Goal: Task Accomplishment & Management: Use online tool/utility

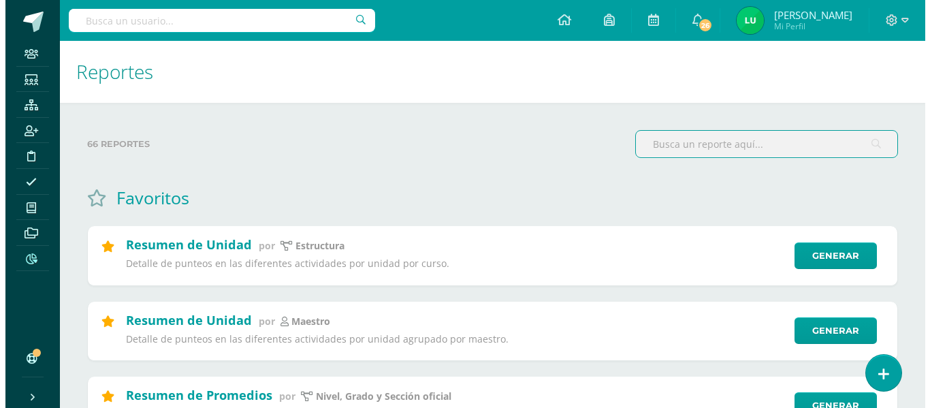
scroll to position [68, 0]
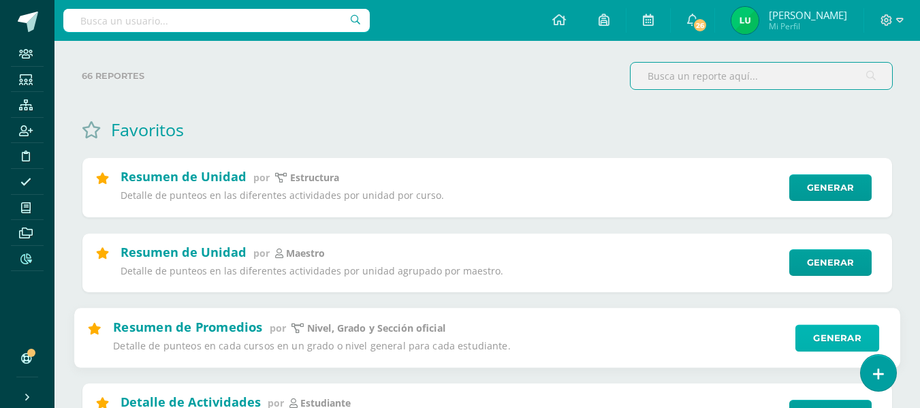
click at [826, 336] on link "Generar" at bounding box center [837, 337] width 84 height 27
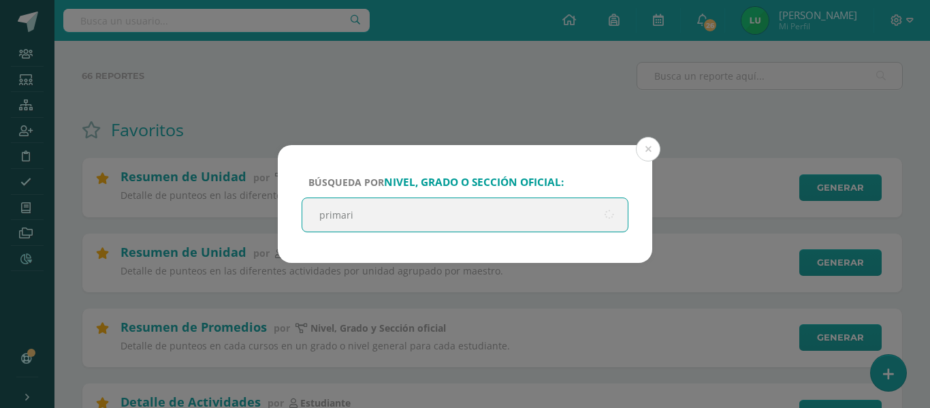
type input "primaria"
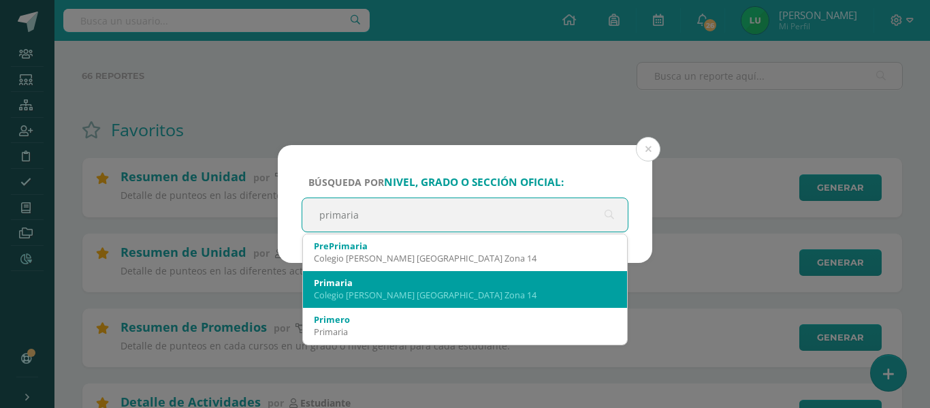
click at [353, 296] on div "Colegio [PERSON_NAME] [GEOGRAPHIC_DATA] Zona 14" at bounding box center [465, 295] width 302 height 12
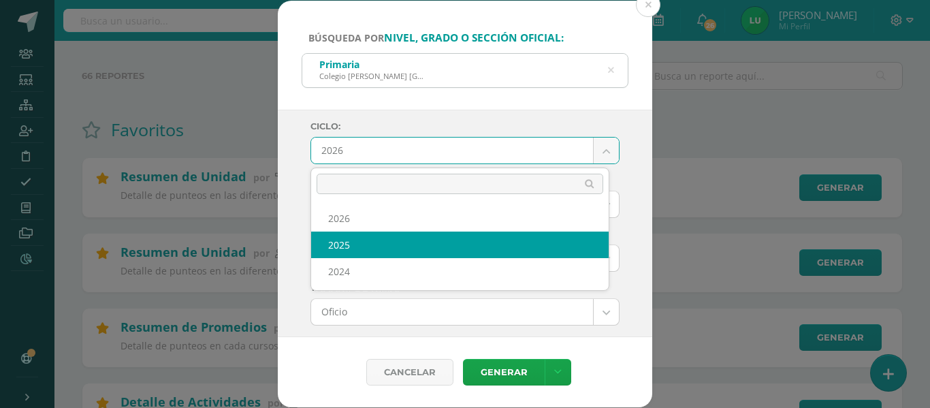
select select "4"
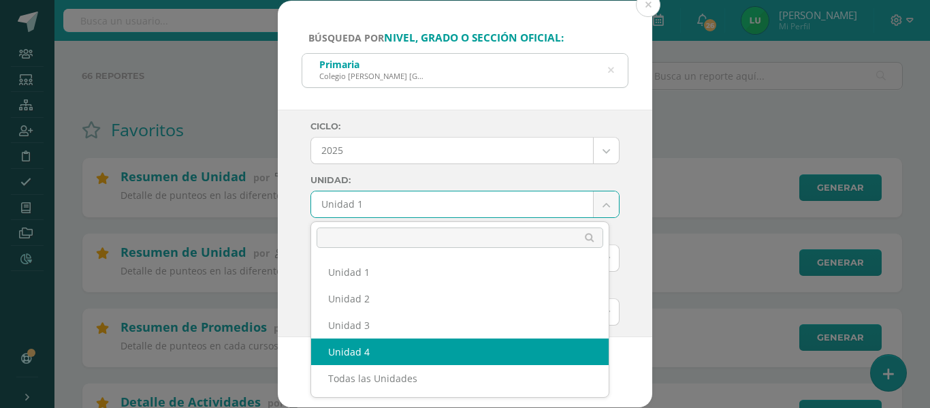
select select "Unidad 4"
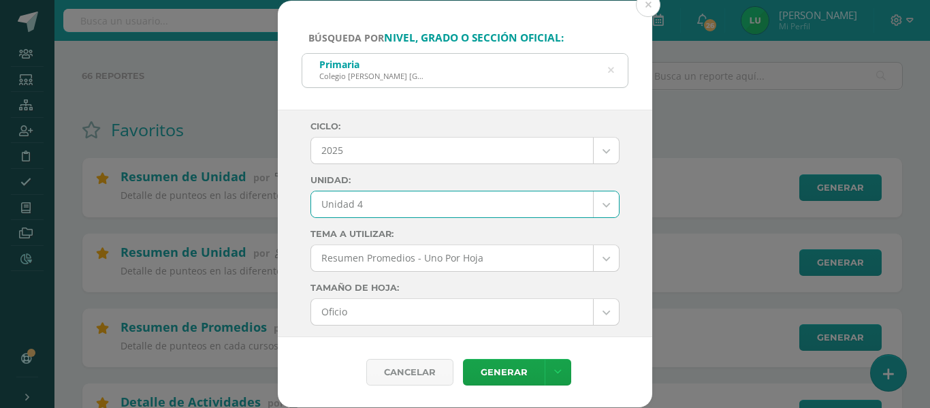
click at [287, 220] on div "Ciclo: 2025 2026 2025 2024 Unidad: Unidad 4 Unidad 1 Unidad 2 Unidad 3 Unidad 4…" at bounding box center [465, 223] width 374 height 227
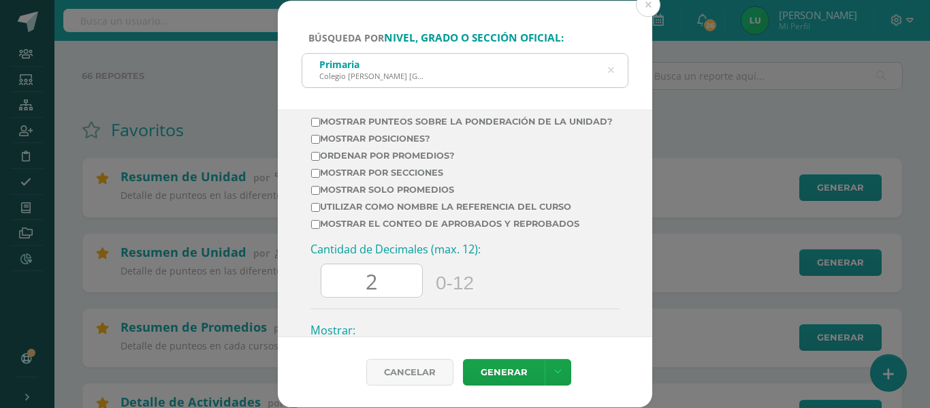
scroll to position [476, 0]
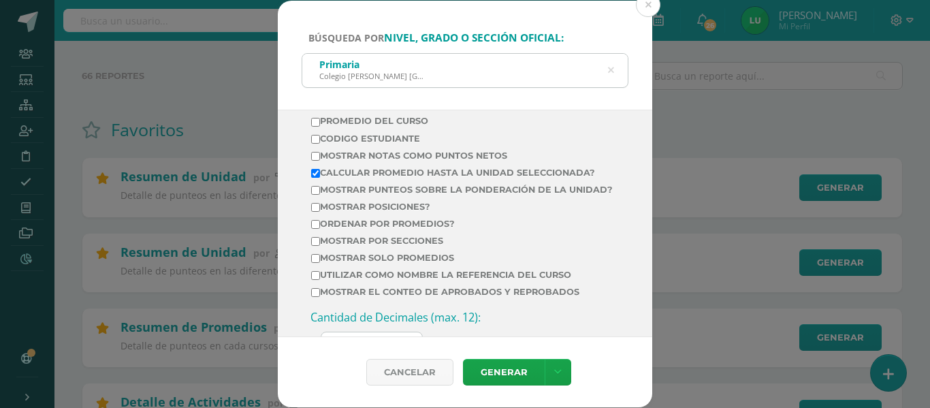
click at [374, 246] on label "Mostrar por secciones" at bounding box center [462, 241] width 302 height 10
click at [320, 246] on input "Mostrar por secciones" at bounding box center [315, 241] width 9 height 9
checkbox input "true"
click at [343, 162] on td "Mostrar Notas Como Puntos Netos" at bounding box center [461, 158] width 303 height 17
click at [345, 156] on label "Mostrar Notas Como Puntos Netos" at bounding box center [462, 155] width 302 height 10
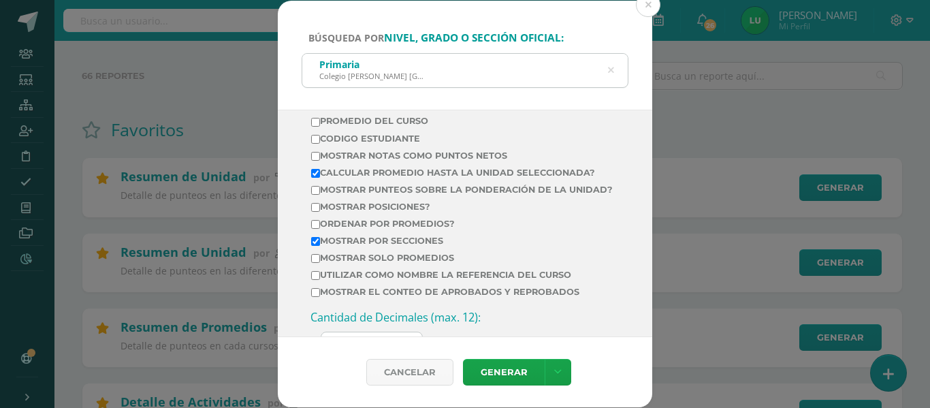
click at [320, 156] on input "Mostrar Notas Como Puntos Netos" at bounding box center [315, 156] width 9 height 9
checkbox input "true"
click at [339, 175] on label "Calcular promedio hasta la unidad seleccionada?" at bounding box center [462, 172] width 302 height 10
click at [320, 175] on input "Calcular promedio hasta la unidad seleccionada?" at bounding box center [315, 173] width 9 height 9
checkbox input "false"
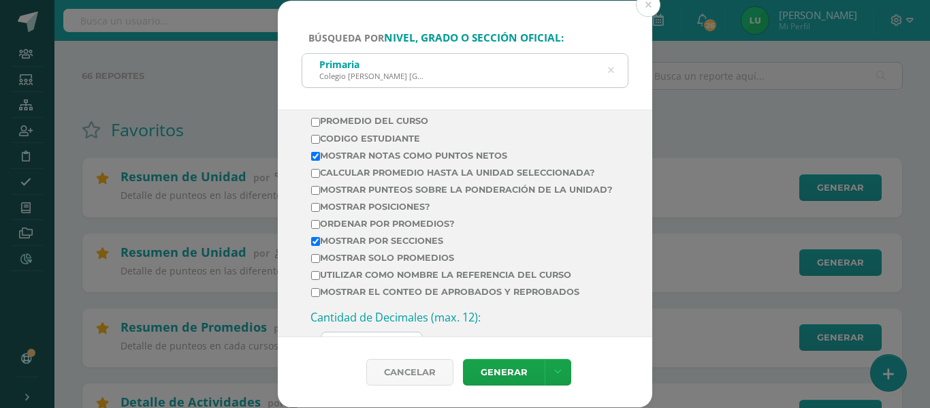
scroll to position [545, 0]
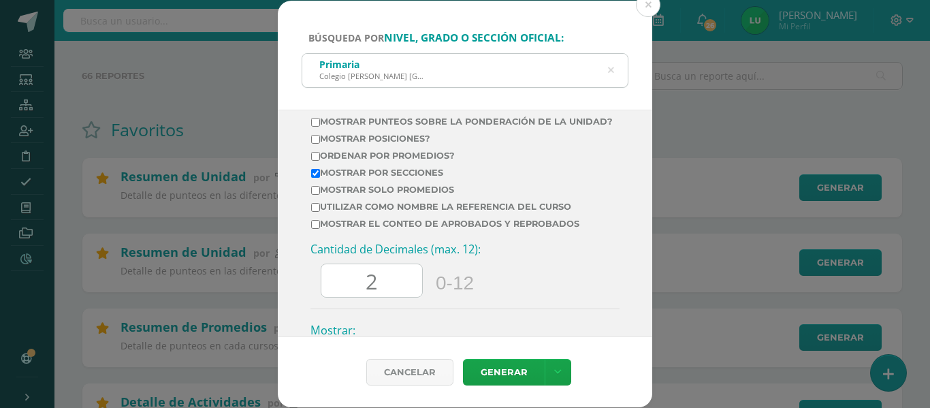
drag, startPoint x: 374, startPoint y: 285, endPoint x: 316, endPoint y: 292, distance: 58.3
click at [316, 292] on div "Cantidad de Decimales (max. 12): 2 0-12" at bounding box center [464, 275] width 309 height 67
type input "0"
click at [503, 356] on div "Cancelar Generar Descargar como HTML Descargar como PDF Descargar como XLS" at bounding box center [465, 372] width 374 height 70
click at [503, 357] on div "Cancelar Generar Descargar como HTML Descargar como PDF Descargar como XLS" at bounding box center [465, 372] width 374 height 70
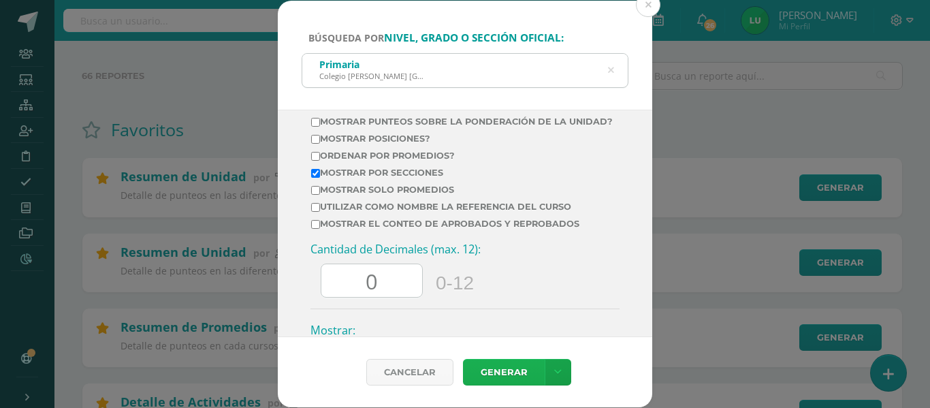
click at [498, 370] on link "Generar" at bounding box center [504, 372] width 82 height 27
click at [615, 74] on div "Primaria Colegio [PERSON_NAME] [GEOGRAPHIC_DATA] Zona 14 primaria" at bounding box center [465, 70] width 327 height 35
click at [613, 73] on icon at bounding box center [611, 70] width 6 height 35
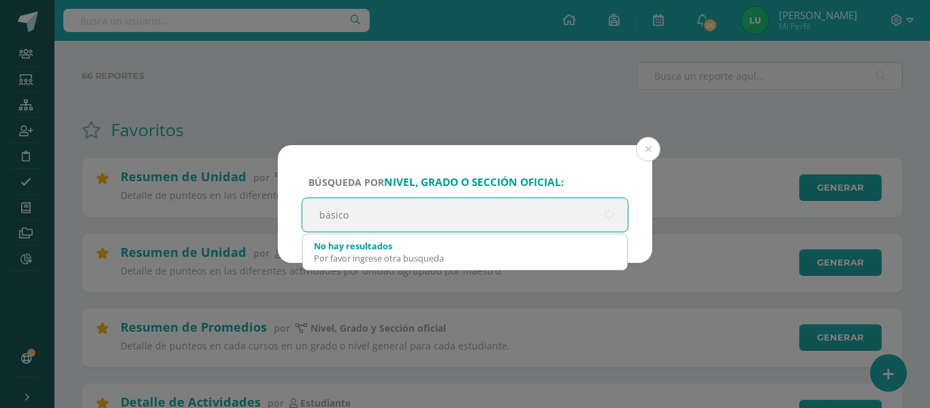
type input "básicos"
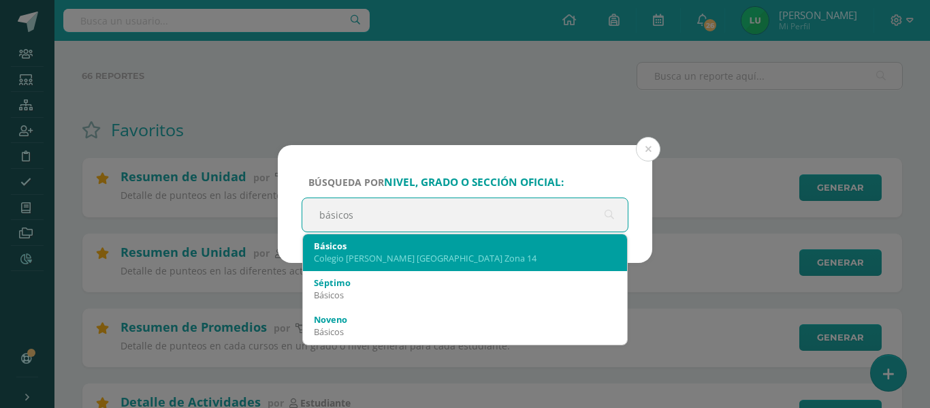
click at [334, 258] on div "Colegio [PERSON_NAME] [GEOGRAPHIC_DATA] Zona 14" at bounding box center [465, 258] width 302 height 12
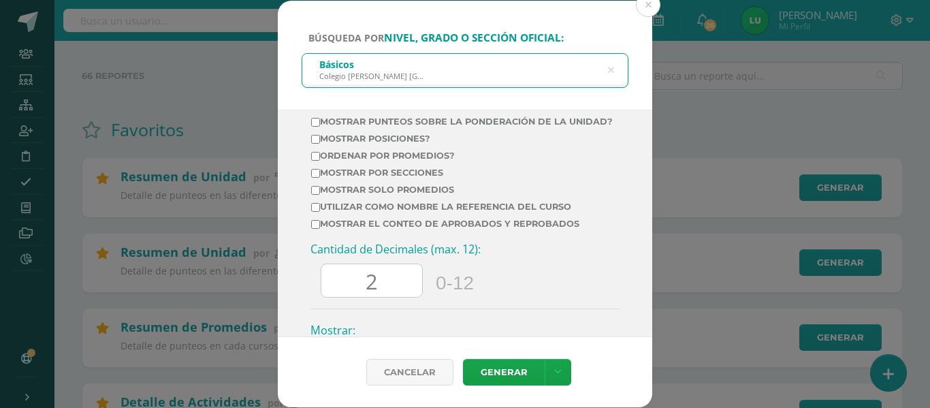
scroll to position [476, 0]
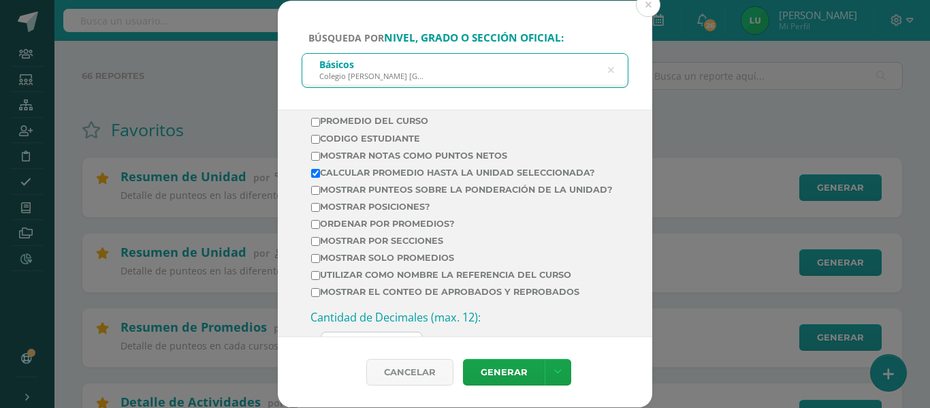
click at [370, 229] on label "Ordenar por promedios?" at bounding box center [462, 223] width 302 height 10
click at [320, 229] on input "Ordenar por promedios?" at bounding box center [315, 224] width 9 height 9
click at [346, 229] on label "Ordenar por promedios?" at bounding box center [462, 223] width 302 height 10
click at [320, 229] on input "Ordenar por promedios?" at bounding box center [315, 224] width 9 height 9
click at [345, 229] on label "Ordenar por promedios?" at bounding box center [462, 223] width 302 height 10
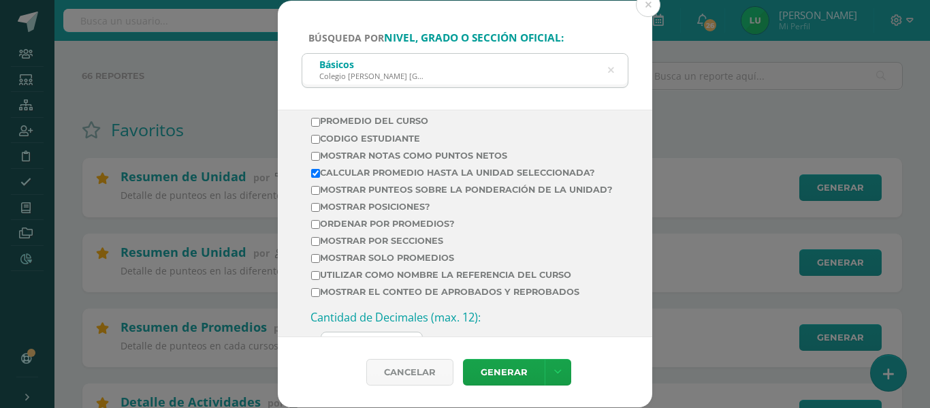
click at [320, 229] on input "Ordenar por promedios?" at bounding box center [315, 224] width 9 height 9
click at [345, 229] on label "Ordenar por promedios?" at bounding box center [462, 223] width 302 height 10
click at [320, 229] on input "Ordenar por promedios?" at bounding box center [315, 224] width 9 height 9
checkbox input "false"
click at [337, 246] on label "Mostrar por secciones" at bounding box center [462, 241] width 302 height 10
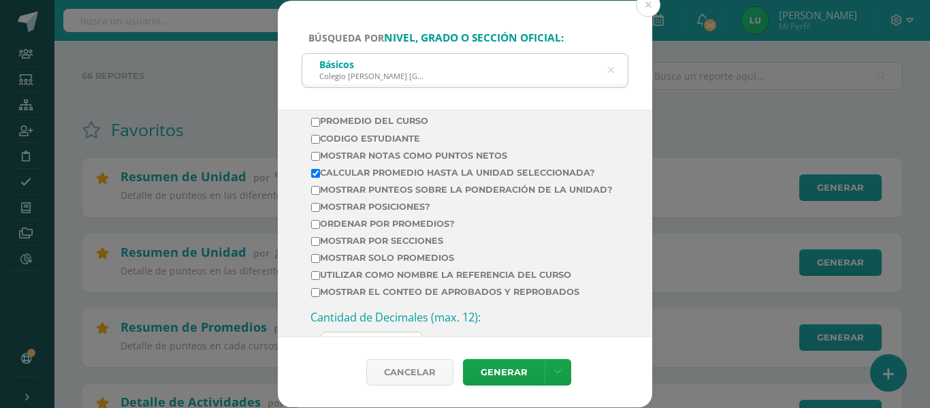
click at [320, 246] on input "Mostrar por secciones" at bounding box center [315, 241] width 9 height 9
checkbox input "true"
click at [353, 155] on label "Mostrar Notas Como Puntos Netos" at bounding box center [462, 155] width 302 height 10
click at [320, 155] on input "Mostrar Notas Como Puntos Netos" at bounding box center [315, 156] width 9 height 9
checkbox input "true"
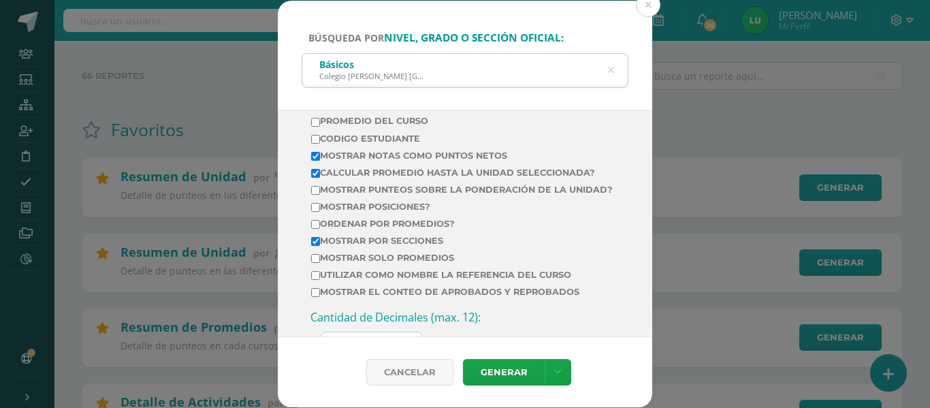
click at [347, 177] on label "Calcular promedio hasta la unidad seleccionada?" at bounding box center [462, 172] width 302 height 10
click at [320, 177] on input "Calcular promedio hasta la unidad seleccionada?" at bounding box center [315, 173] width 9 height 9
checkbox input "false"
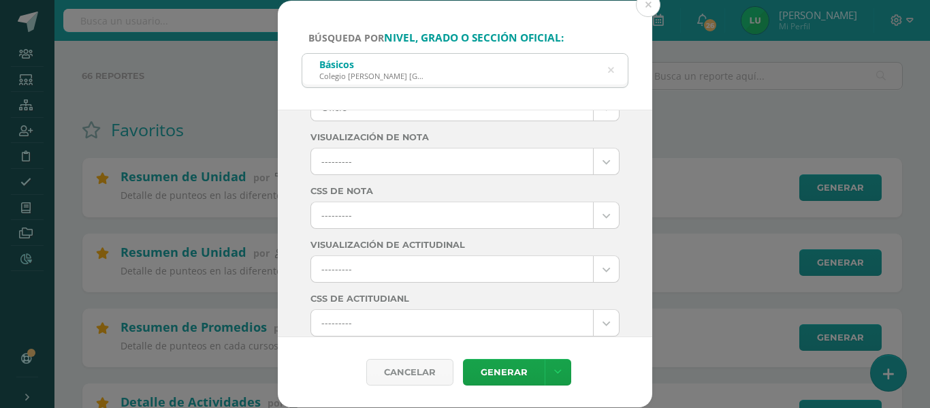
scroll to position [0, 0]
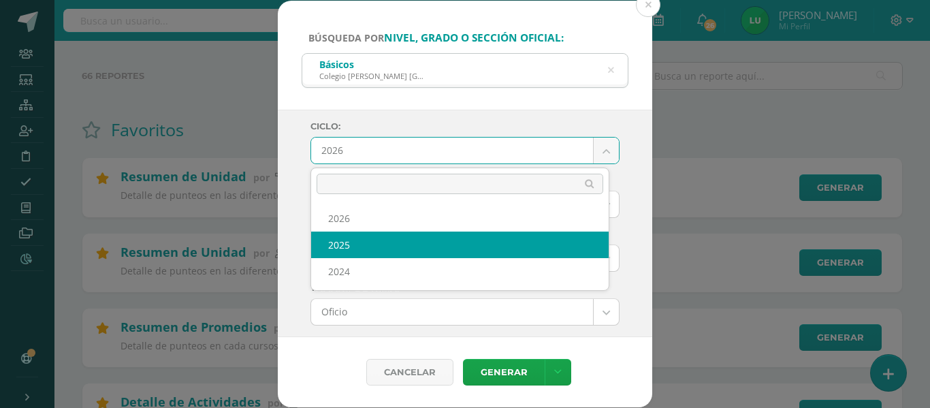
select select "4"
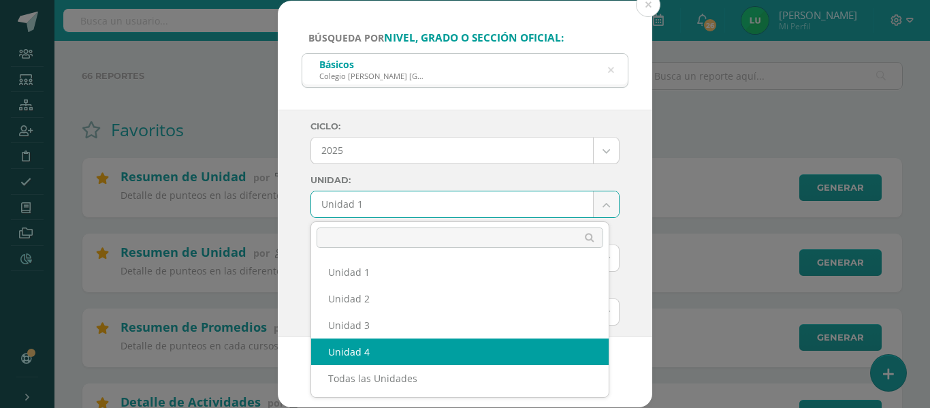
select select "Unidad 4"
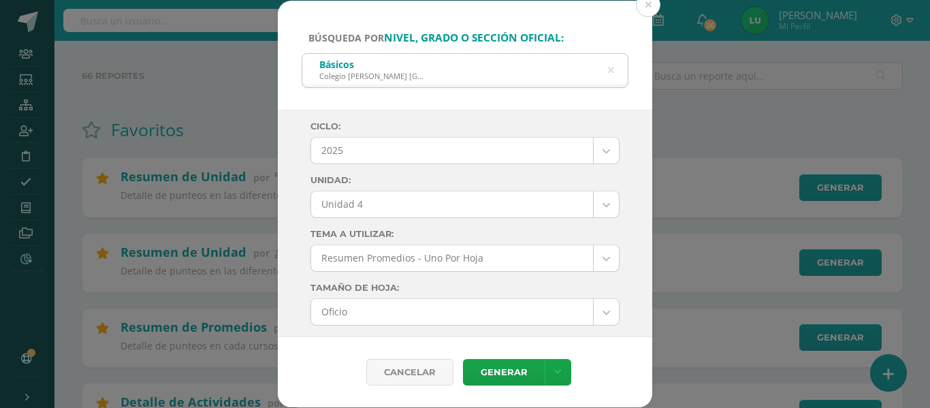
click at [293, 229] on div "Ciclo: 2025 2026 2025 2024 Unidad: Unidad 4 Unidad 1 Unidad 2 Unidad 3 Unidad 4…" at bounding box center [465, 223] width 374 height 227
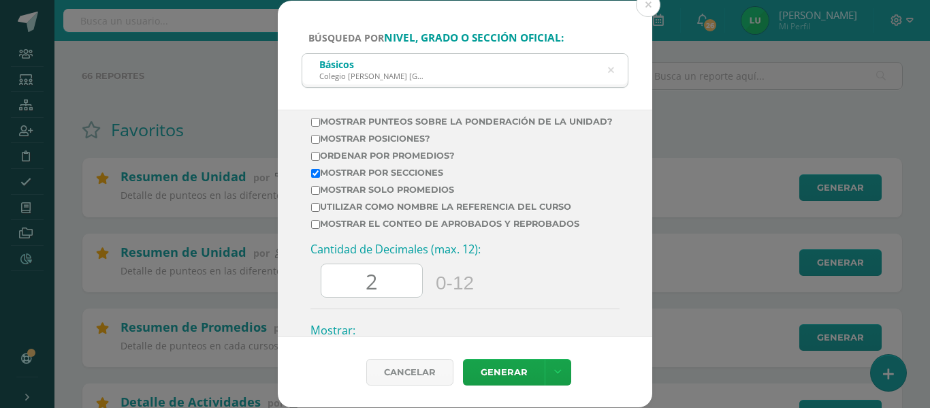
scroll to position [681, 0]
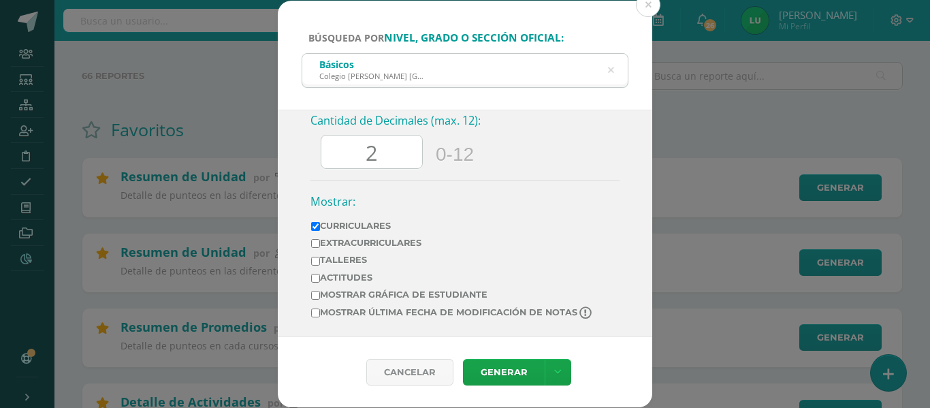
drag, startPoint x: 378, startPoint y: 152, endPoint x: 353, endPoint y: 153, distance: 24.5
click at [355, 153] on input "2" at bounding box center [371, 151] width 101 height 33
type input "0"
click at [502, 373] on link "Generar" at bounding box center [504, 372] width 82 height 27
click at [611, 69] on icon at bounding box center [611, 70] width 6 height 35
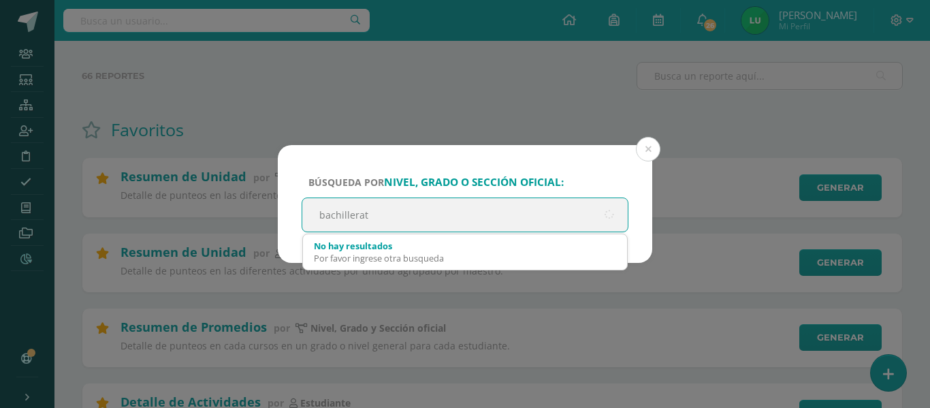
type input "bachillerato"
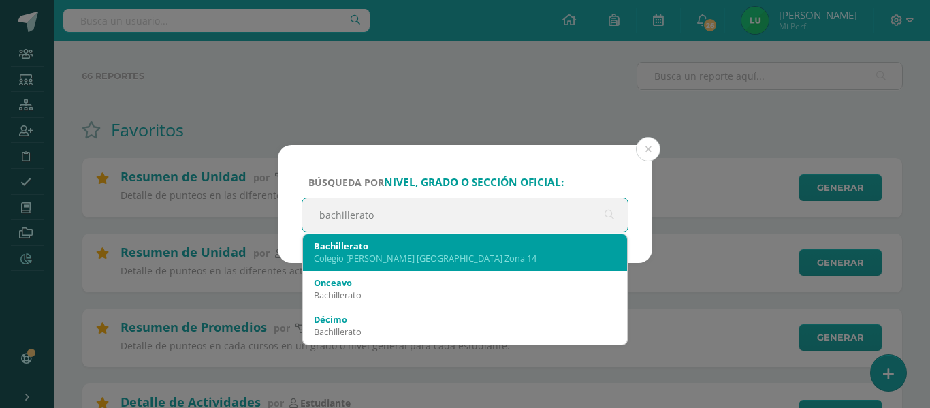
click at [423, 253] on div "Colegio [PERSON_NAME] [GEOGRAPHIC_DATA] Zona 14" at bounding box center [465, 258] width 302 height 12
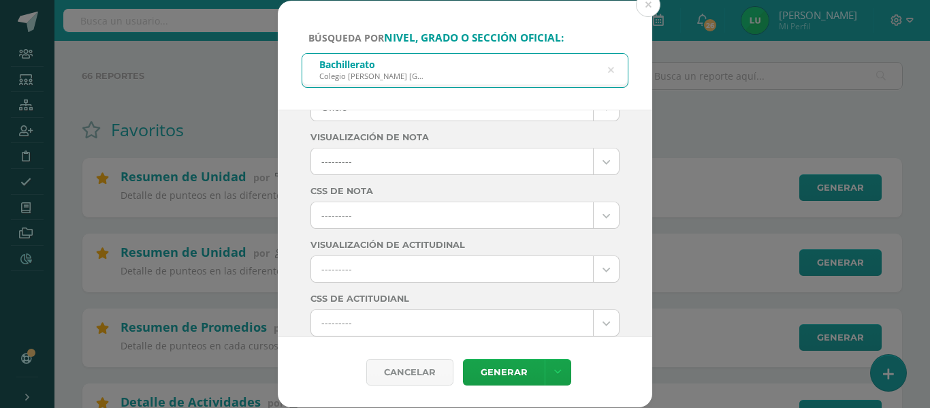
scroll to position [0, 0]
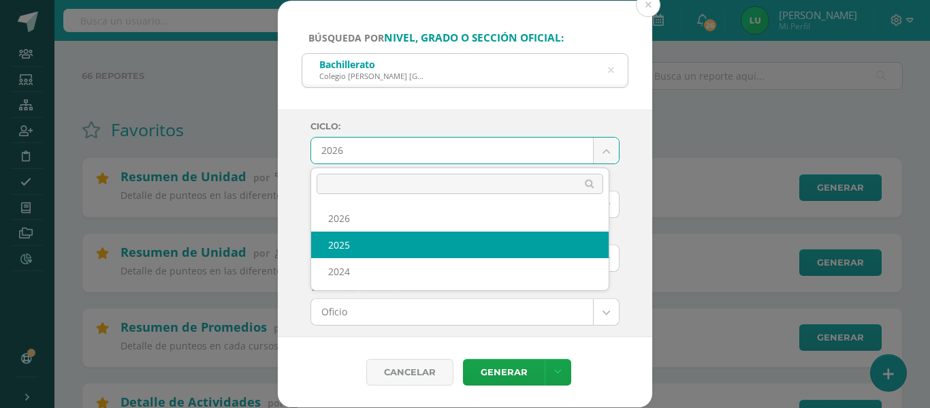
select select "4"
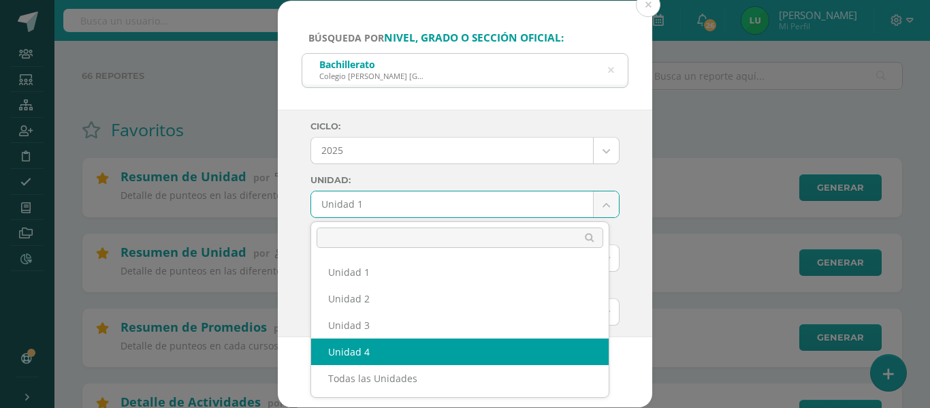
select select "Unidad 4"
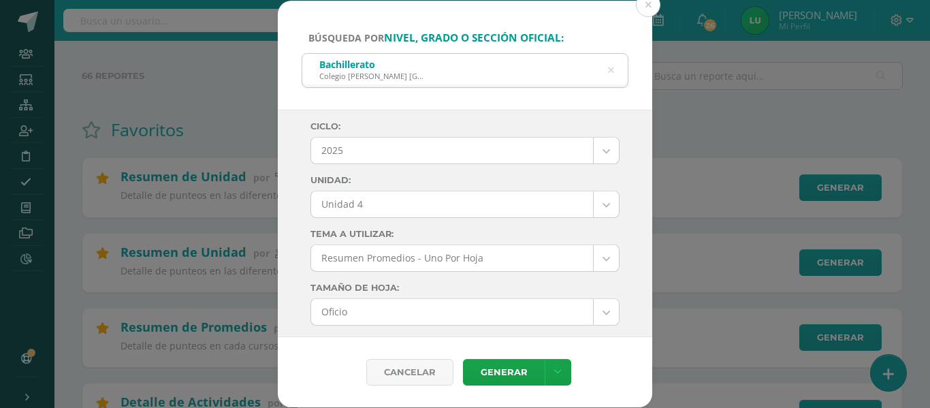
click at [300, 246] on div "Ciclo: 2025 2026 2025 2024 Unidad: Unidad 4 Unidad 1 Unidad 2 Unidad 3 Unidad 4…" at bounding box center [465, 223] width 374 height 227
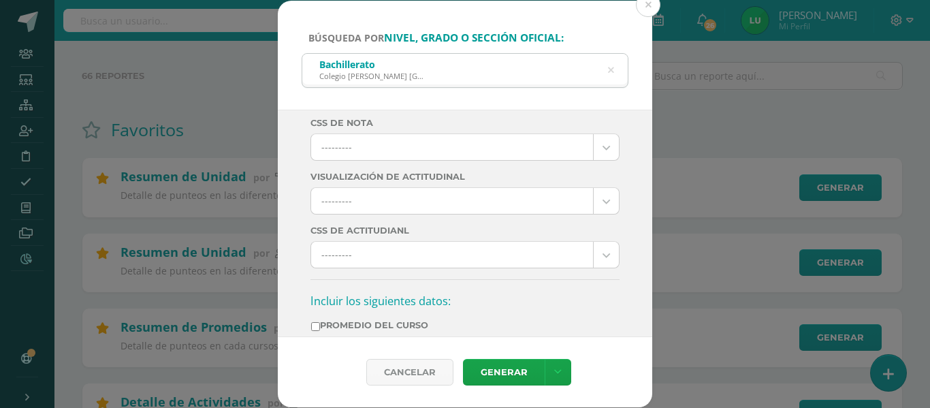
scroll to position [408, 0]
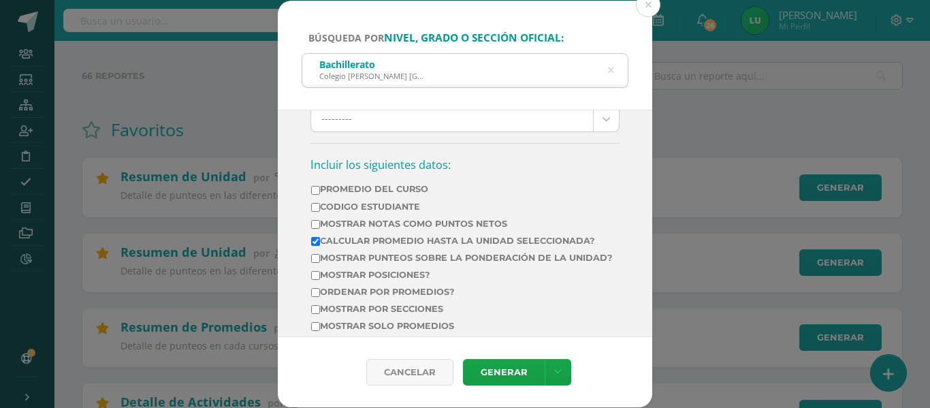
click at [408, 216] on td "Codigo Estudiante" at bounding box center [461, 209] width 303 height 17
click at [407, 221] on label "Mostrar Notas Como Puntos Netos" at bounding box center [462, 223] width 302 height 10
click at [320, 221] on input "Mostrar Notas Como Puntos Netos" at bounding box center [315, 224] width 9 height 9
checkbox input "true"
click at [402, 240] on label "Calcular promedio hasta la unidad seleccionada?" at bounding box center [462, 241] width 302 height 10
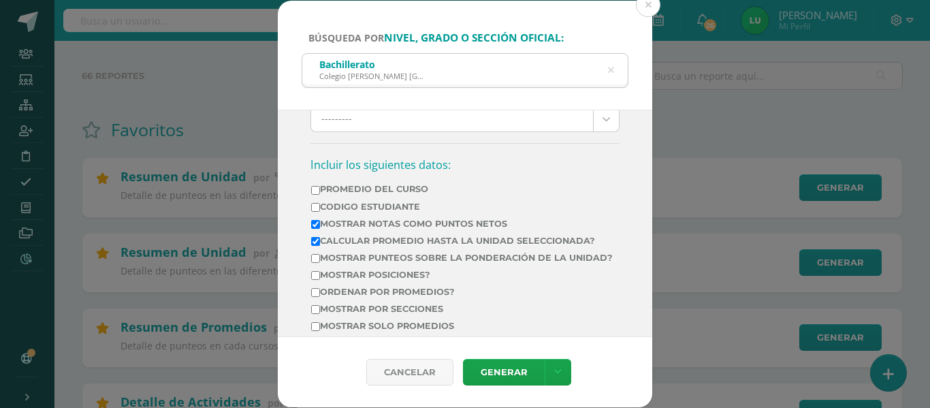
click at [320, 240] on input "Calcular promedio hasta la unidad seleccionada?" at bounding box center [315, 241] width 9 height 9
checkbox input "false"
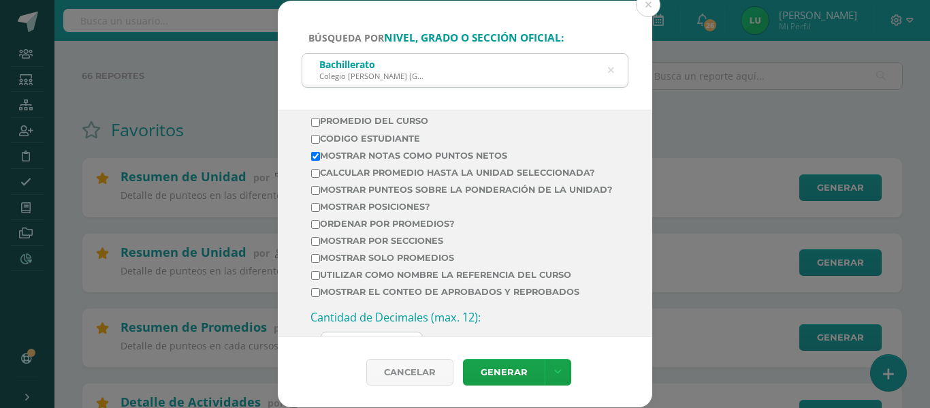
click at [402, 246] on label "Mostrar por secciones" at bounding box center [462, 241] width 302 height 10
click at [320, 246] on input "Mostrar por secciones" at bounding box center [315, 241] width 9 height 9
checkbox input "true"
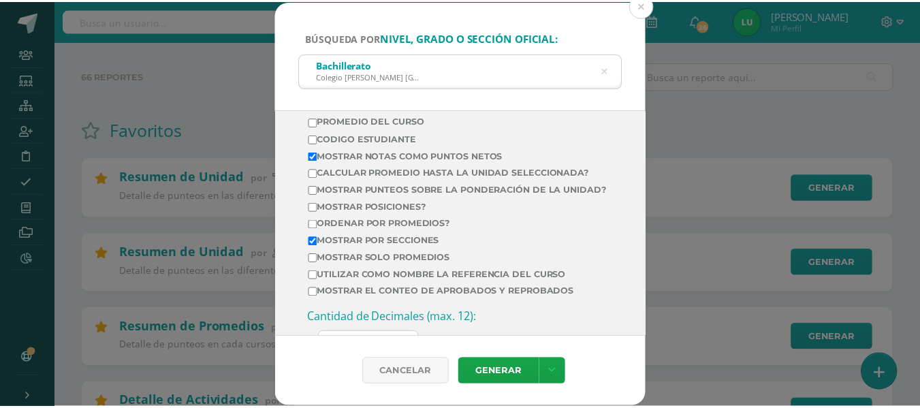
scroll to position [545, 0]
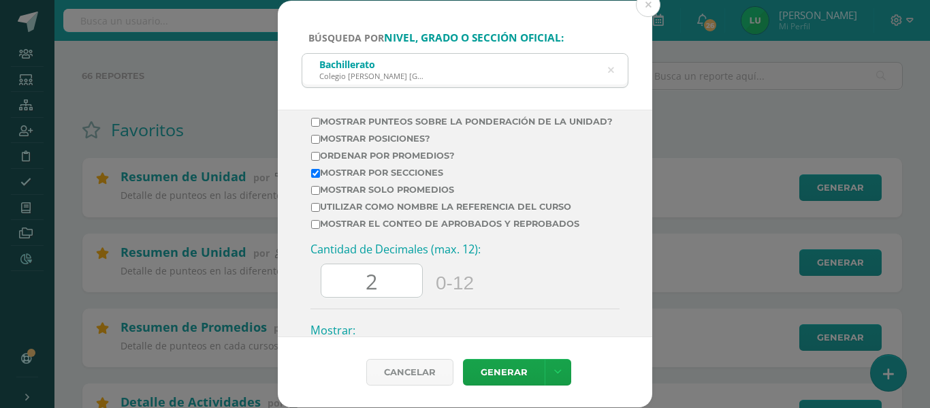
drag, startPoint x: 378, startPoint y: 288, endPoint x: 319, endPoint y: 290, distance: 58.6
click at [319, 290] on div "Cantidad de Decimales (max. 12): 2 0-12" at bounding box center [464, 275] width 309 height 67
type input "0"
click at [505, 366] on link "Generar" at bounding box center [504, 372] width 82 height 27
click at [641, 10] on button at bounding box center [648, 5] width 25 height 25
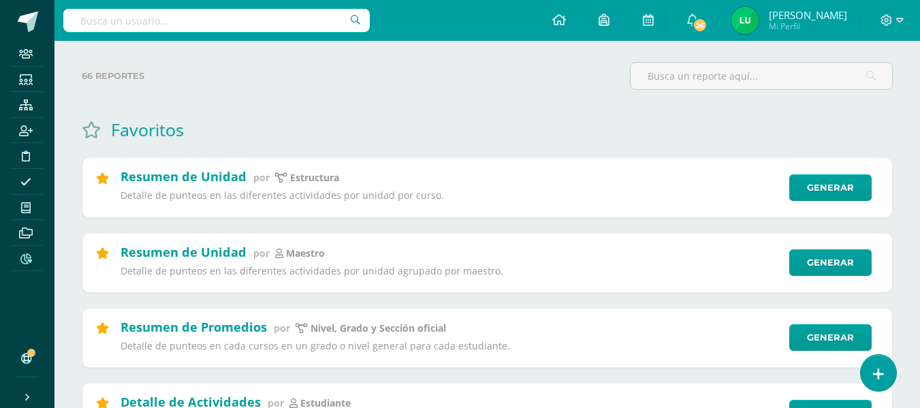
drag, startPoint x: 161, startPoint y: 97, endPoint x: 152, endPoint y: 85, distance: 14.7
click at [161, 97] on div "66 reportes" at bounding box center [350, 81] width 548 height 39
click at [807, 127] on div "Favoritos" at bounding box center [487, 129] width 811 height 23
click at [203, 18] on input "text" at bounding box center [216, 20] width 306 height 23
type input "solicitud"
